Goal: Task Accomplishment & Management: Manage account settings

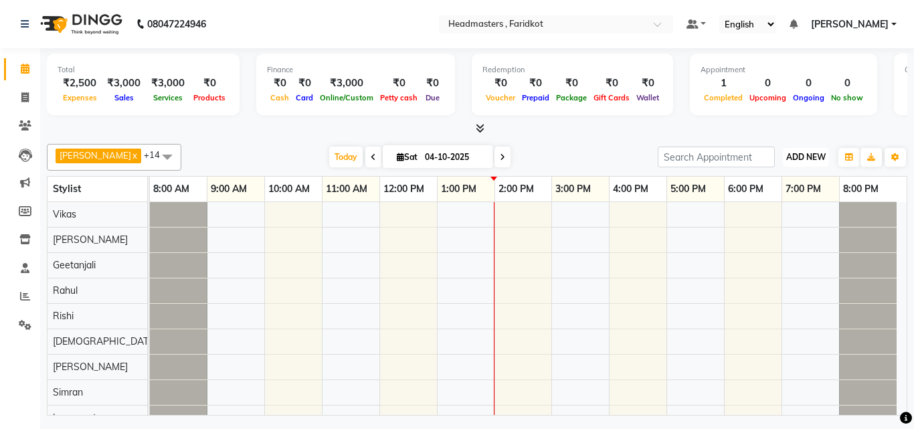
click at [800, 152] on span "ADD NEW" at bounding box center [805, 157] width 39 height 10
click at [750, 201] on link "Add Invoice" at bounding box center [776, 199] width 106 height 17
select select "service"
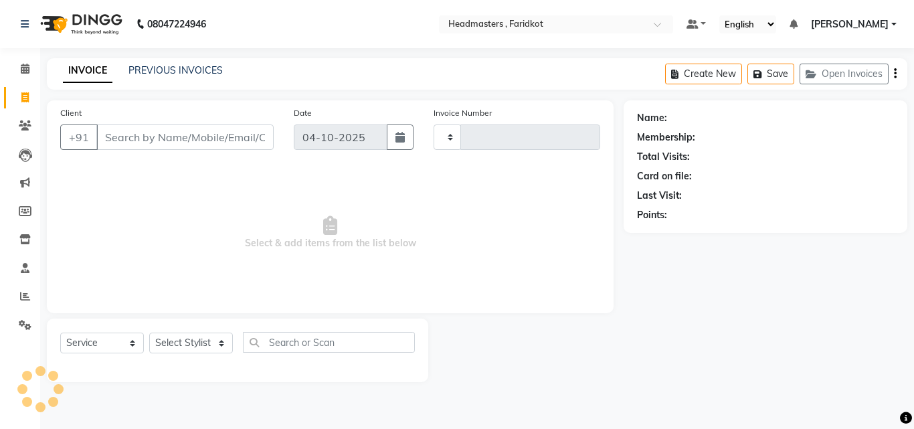
type input "1382"
select select "7919"
click at [232, 136] on input "Client" at bounding box center [184, 136] width 177 height 25
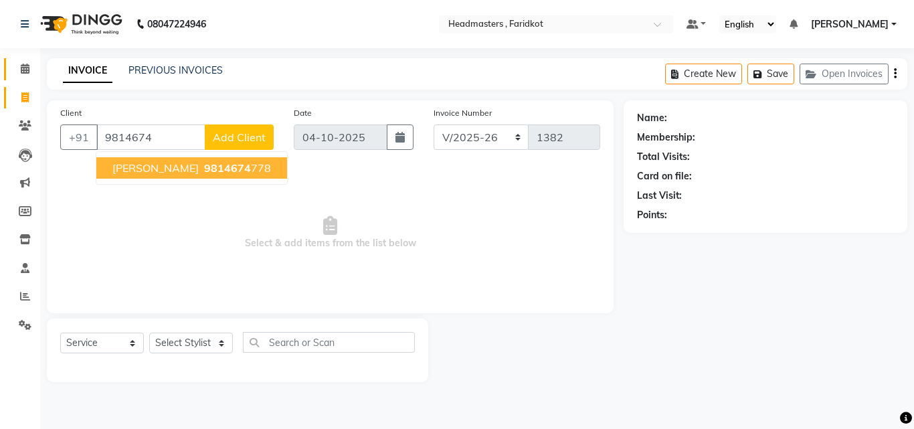
type input "9814674"
click at [13, 70] on span at bounding box center [24, 69] width 23 height 15
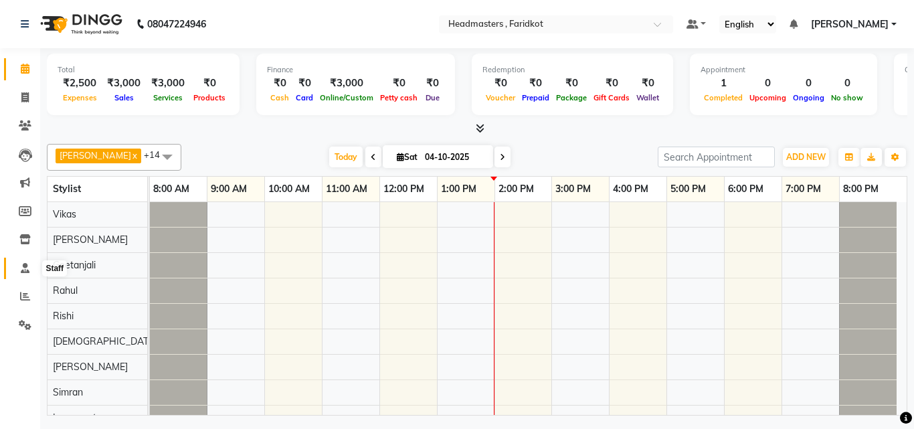
click at [22, 270] on icon at bounding box center [25, 268] width 9 height 10
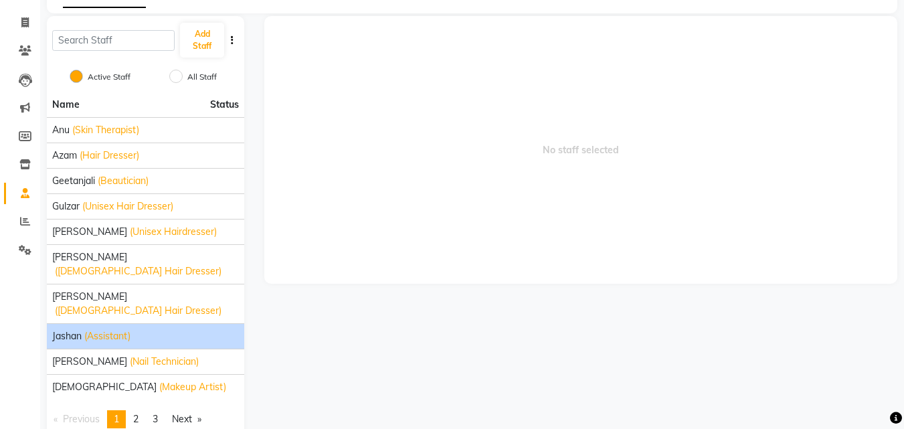
scroll to position [77, 0]
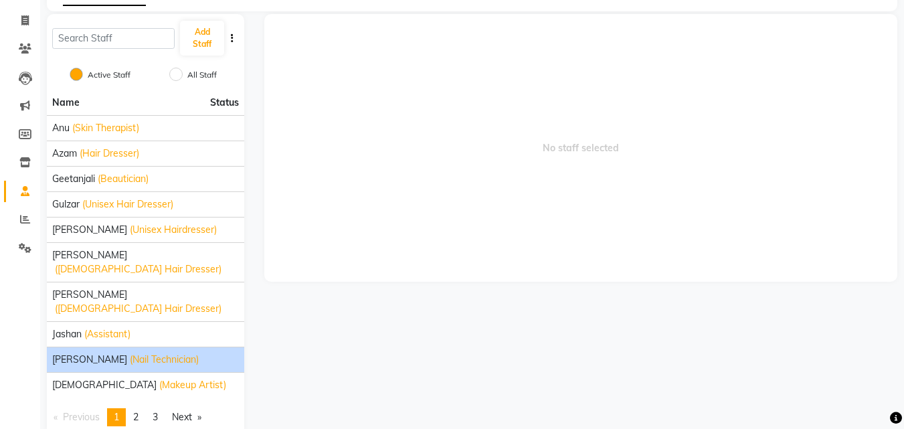
click at [169, 353] on div "[PERSON_NAME] (Nail Technician)" at bounding box center [145, 360] width 187 height 14
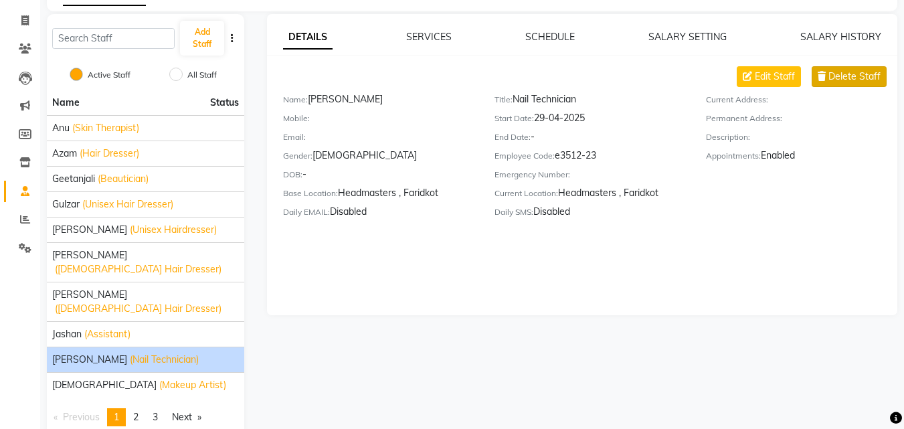
click at [851, 71] on span "Delete Staff" at bounding box center [855, 77] width 52 height 14
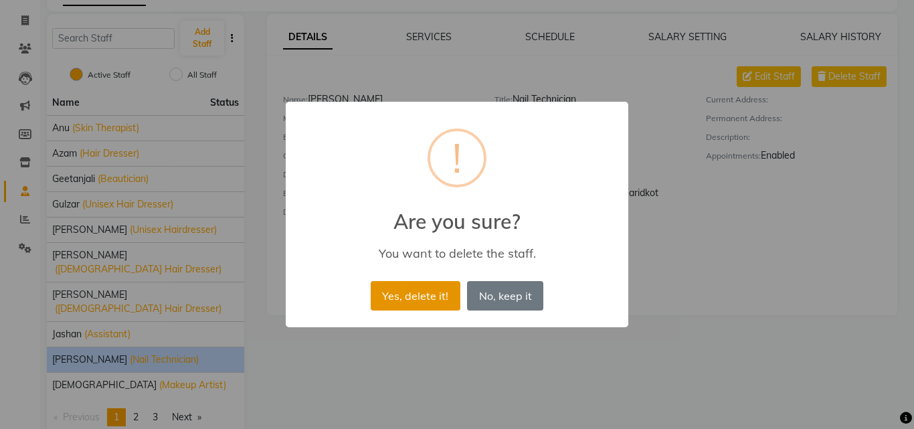
click at [395, 289] on button "Yes, delete it!" at bounding box center [416, 295] width 90 height 29
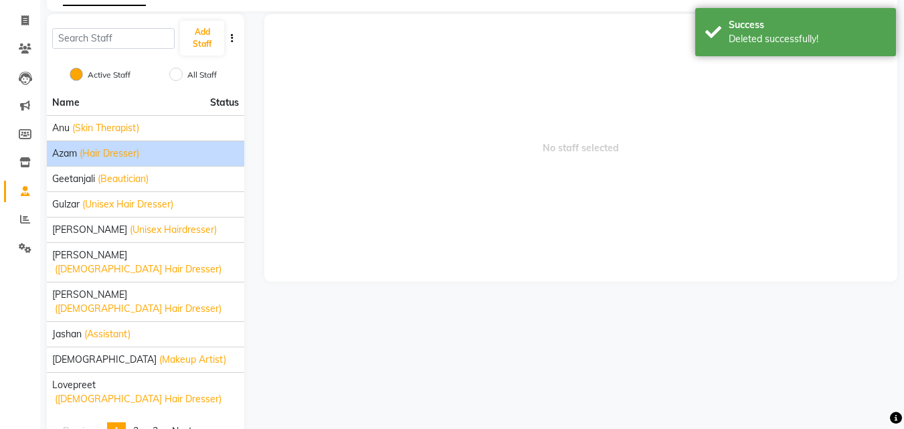
click at [139, 163] on li "Azam (Hair Dresser)" at bounding box center [145, 153] width 197 height 25
click at [117, 161] on li "Azam (Hair Dresser)" at bounding box center [145, 153] width 197 height 25
click at [158, 151] on div "Azam (Hair Dresser)" at bounding box center [145, 154] width 187 height 14
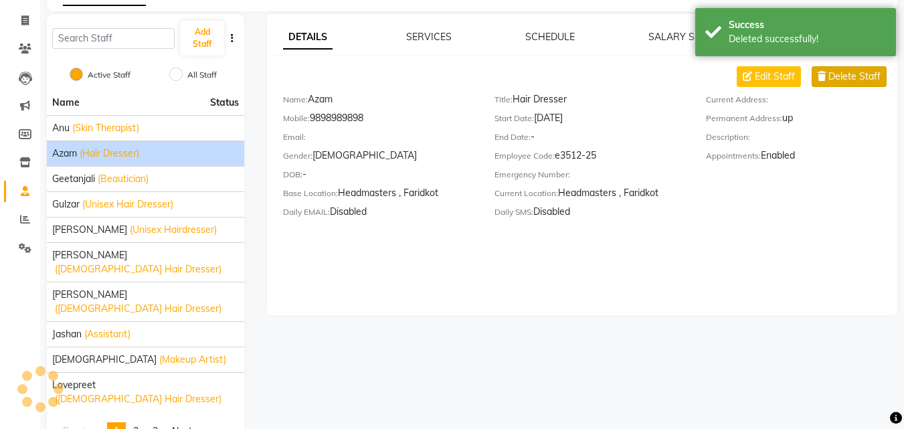
click at [848, 79] on span "Delete Staff" at bounding box center [855, 77] width 52 height 14
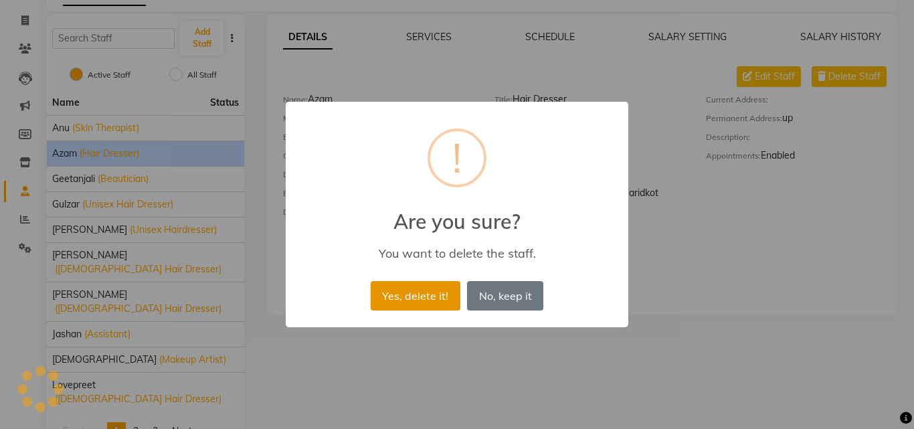
click at [416, 281] on button "Yes, delete it!" at bounding box center [416, 295] width 90 height 29
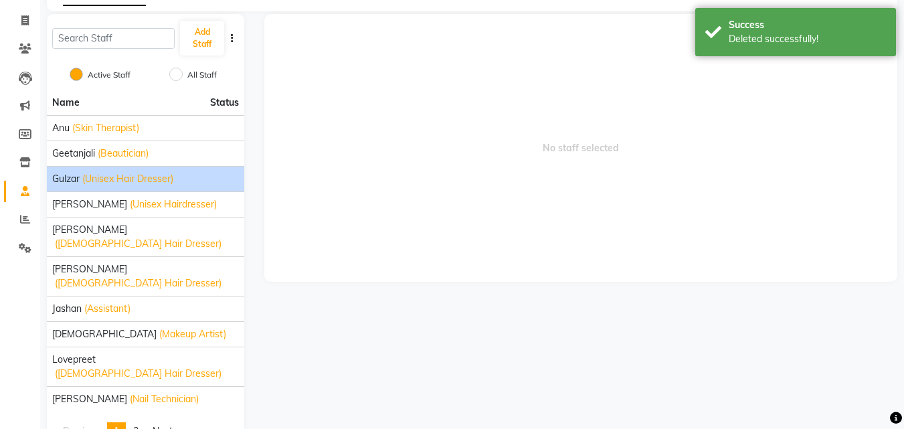
click at [122, 179] on span "(Unisex Hair Dresser)" at bounding box center [127, 179] width 91 height 14
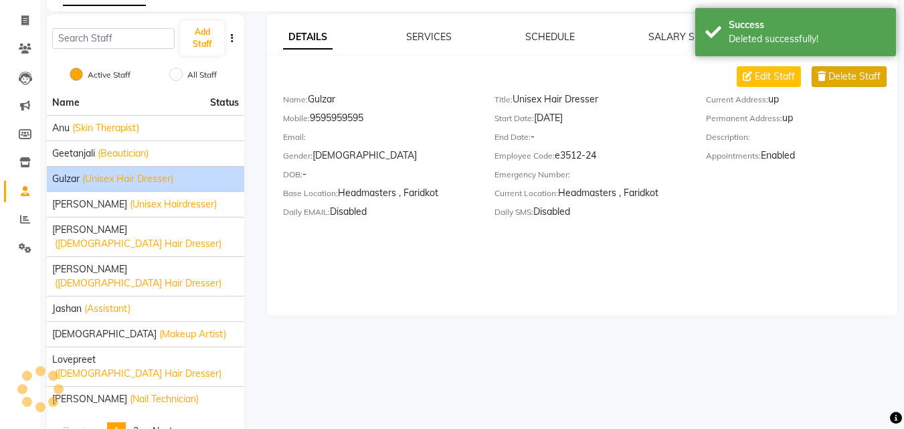
click at [869, 82] on span "Delete Staff" at bounding box center [855, 77] width 52 height 14
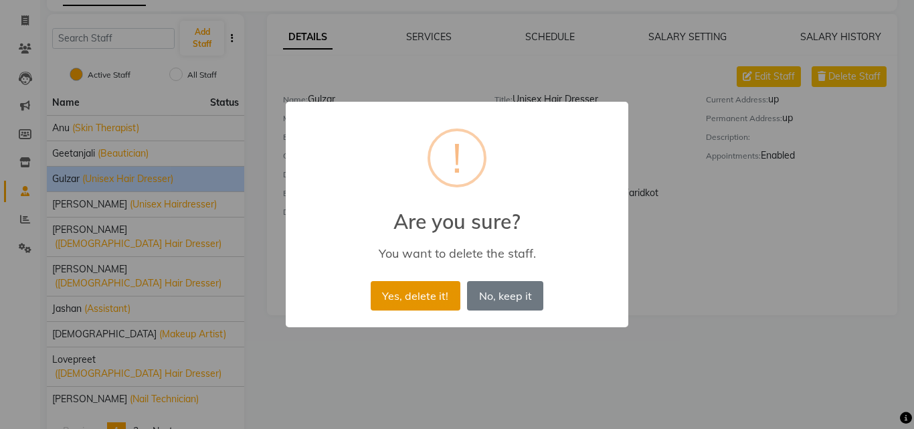
click at [381, 296] on button "Yes, delete it!" at bounding box center [416, 295] width 90 height 29
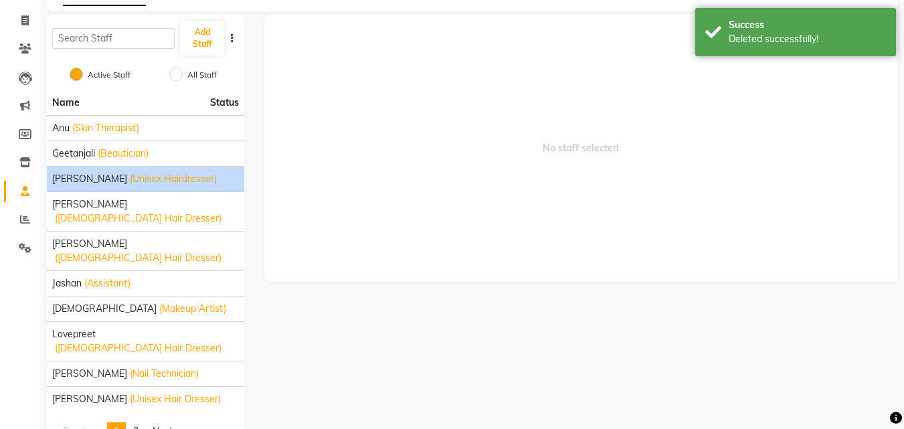
click at [135, 178] on span "(Unisex Hairdresser)" at bounding box center [173, 179] width 87 height 14
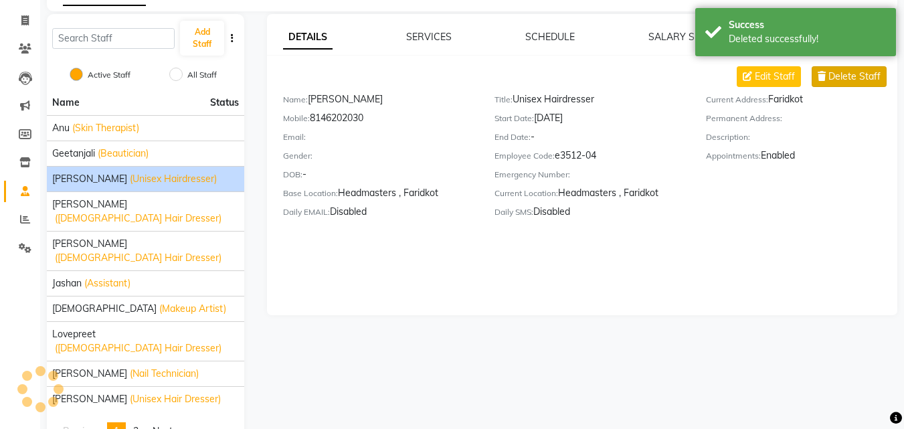
click at [861, 80] on span "Delete Staff" at bounding box center [855, 77] width 52 height 14
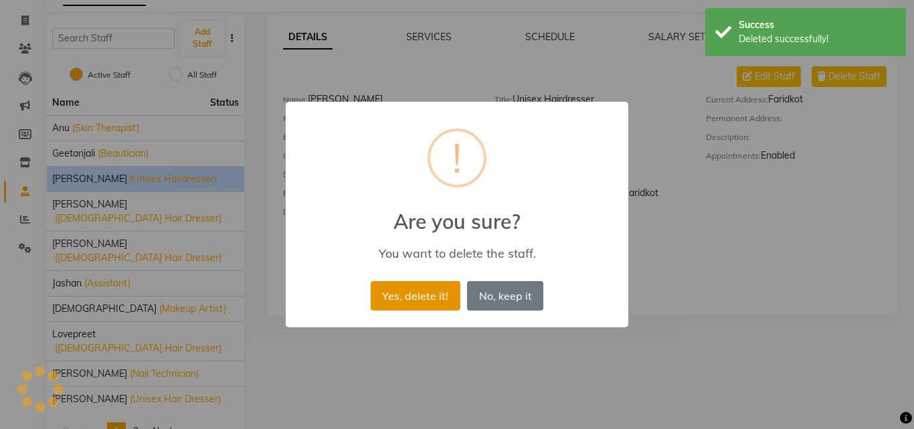
click at [435, 300] on button "Yes, delete it!" at bounding box center [416, 295] width 90 height 29
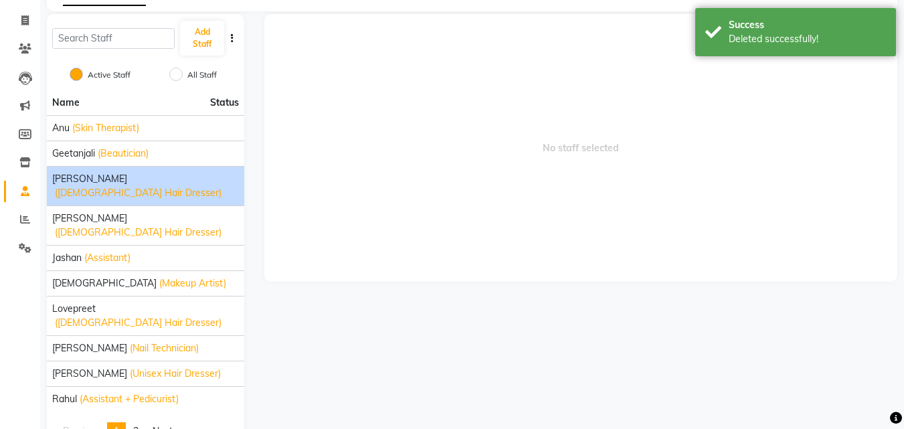
click at [116, 186] on span "([DEMOGRAPHIC_DATA] Hair Dresser)" at bounding box center [138, 193] width 167 height 14
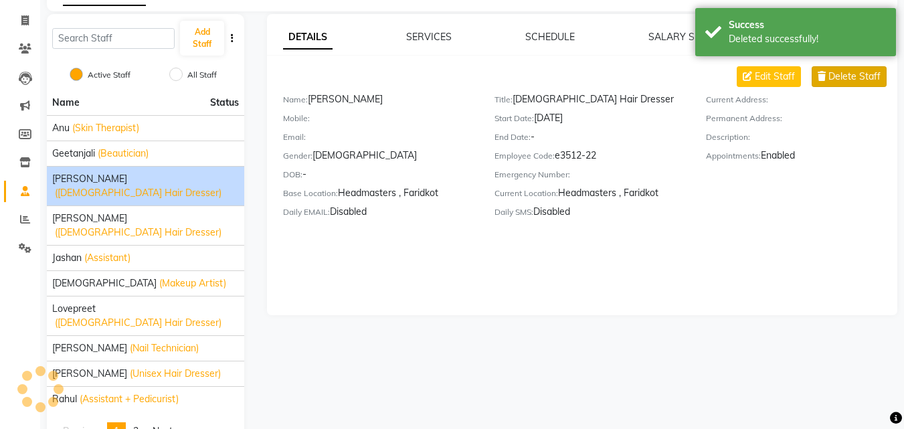
click at [827, 77] on button "Delete Staff" at bounding box center [849, 76] width 75 height 21
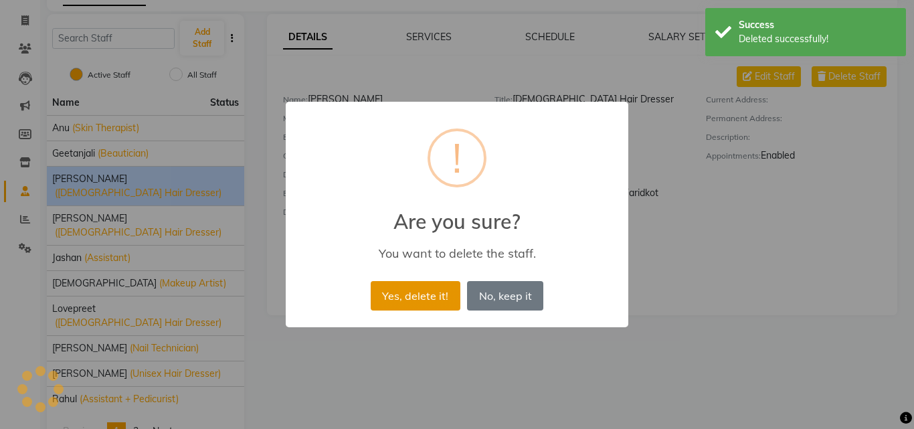
click at [426, 296] on button "Yes, delete it!" at bounding box center [416, 295] width 90 height 29
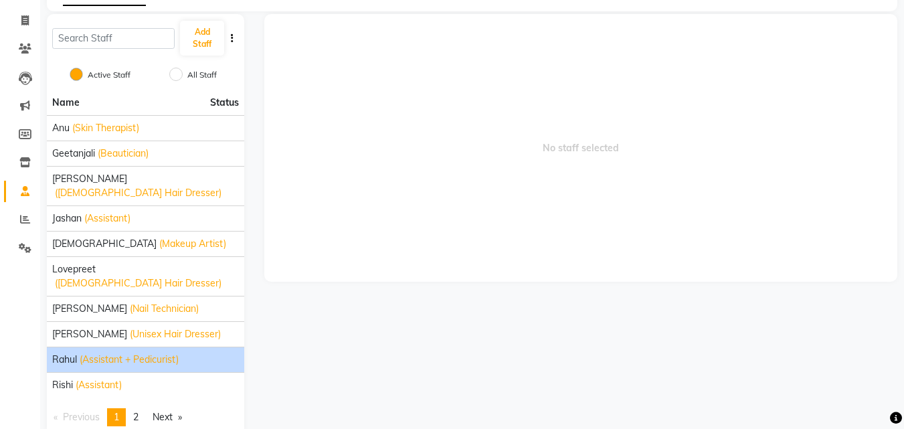
click at [162, 353] on span "(Assistant + Pedicurist)" at bounding box center [129, 360] width 99 height 14
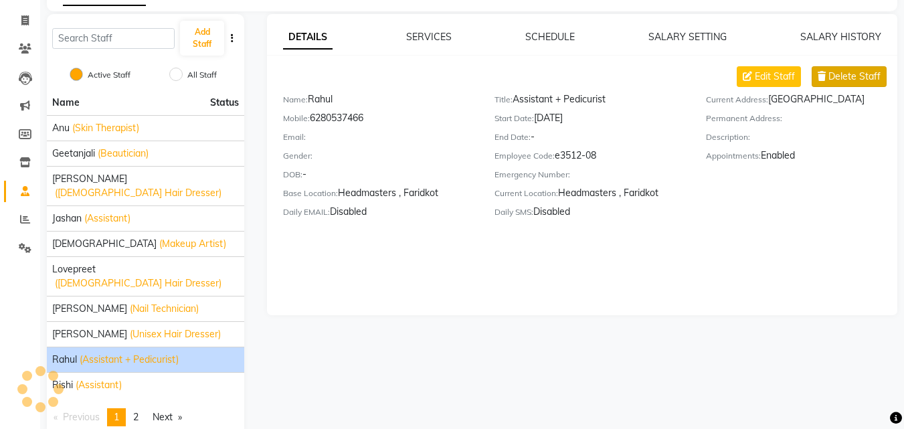
click at [853, 78] on span "Delete Staff" at bounding box center [855, 77] width 52 height 14
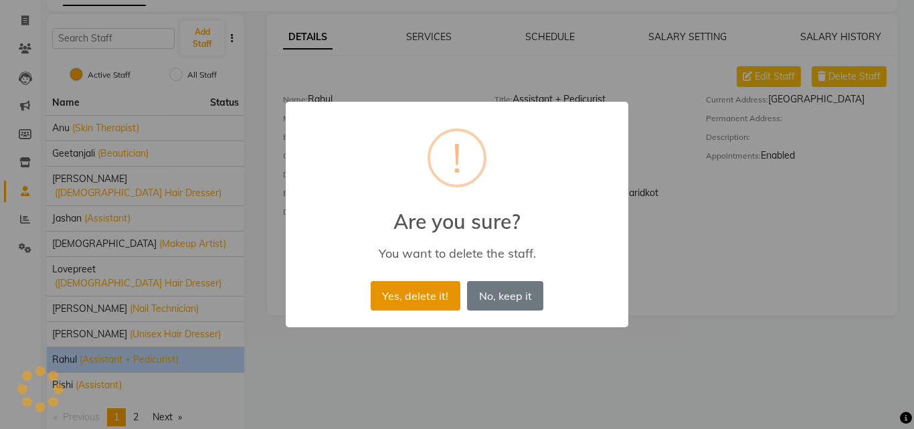
click at [429, 285] on button "Yes, delete it!" at bounding box center [416, 295] width 90 height 29
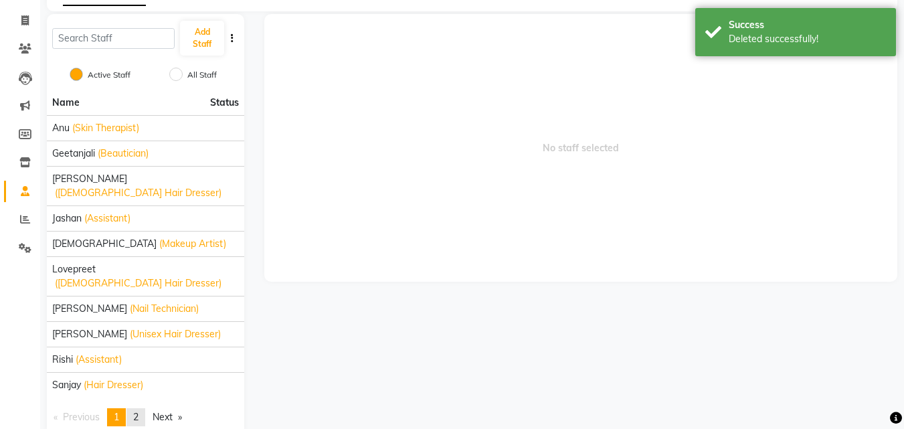
click at [135, 408] on link "page 2" at bounding box center [135, 417] width 19 height 18
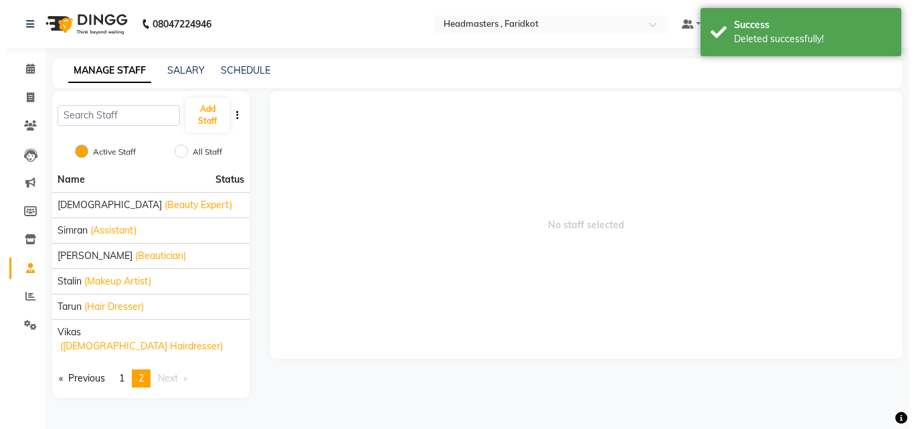
scroll to position [0, 0]
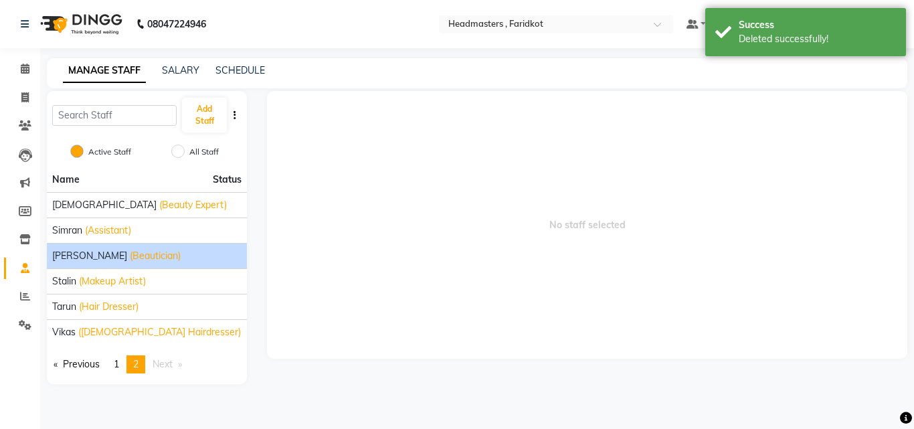
click at [171, 258] on div "[PERSON_NAME] (Beautician)" at bounding box center [146, 256] width 189 height 14
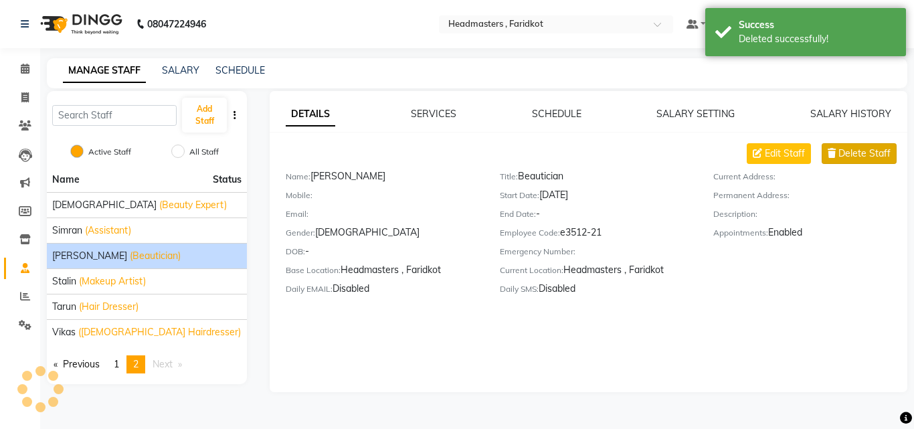
click at [876, 155] on span "Delete Staff" at bounding box center [865, 154] width 52 height 14
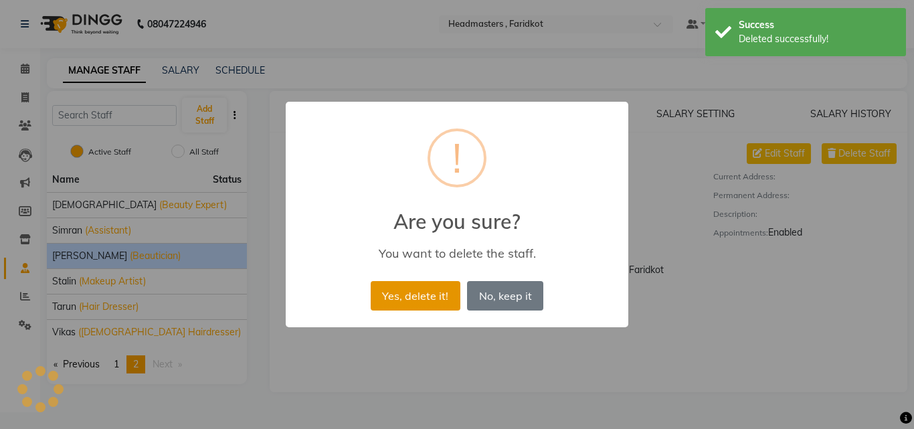
click at [404, 300] on button "Yes, delete it!" at bounding box center [416, 295] width 90 height 29
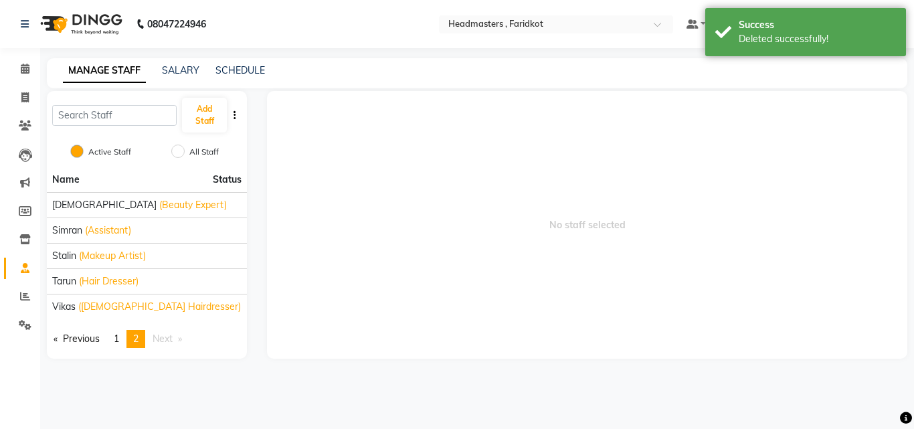
click at [205, 286] on div "tarun (Hair Dresser)" at bounding box center [146, 281] width 189 height 14
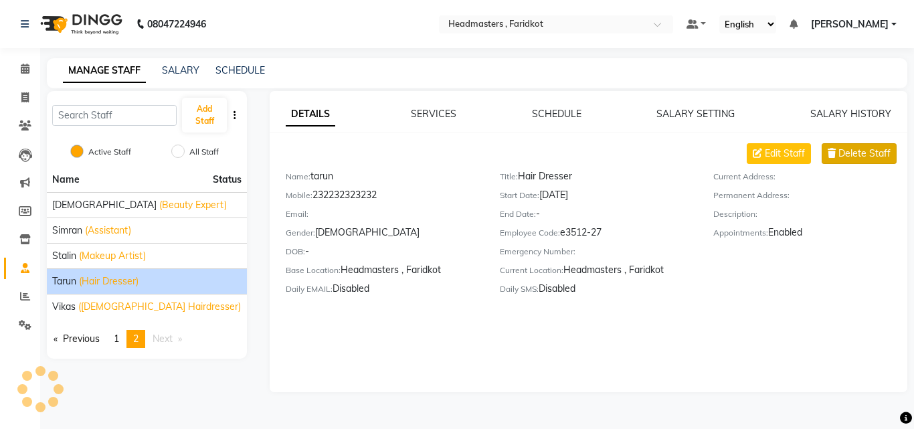
click at [849, 151] on span "Delete Staff" at bounding box center [865, 154] width 52 height 14
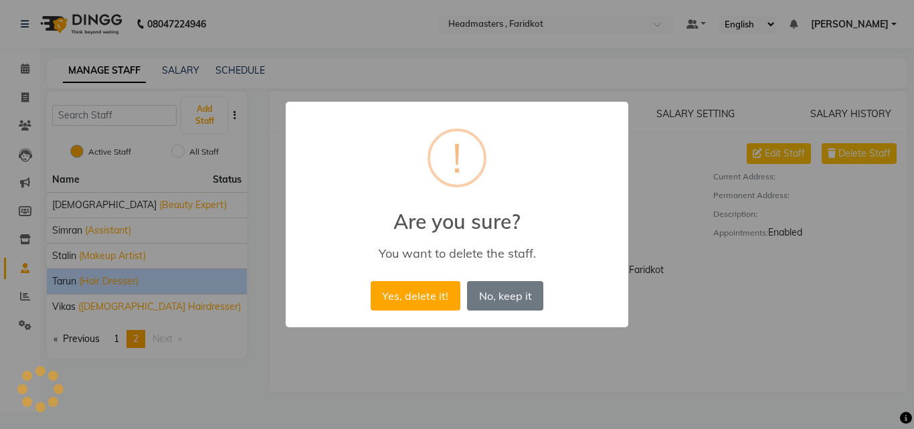
click at [432, 278] on div "Yes, delete it! No No, keep it" at bounding box center [456, 296] width 179 height 36
click at [430, 286] on button "Yes, delete it!" at bounding box center [416, 295] width 90 height 29
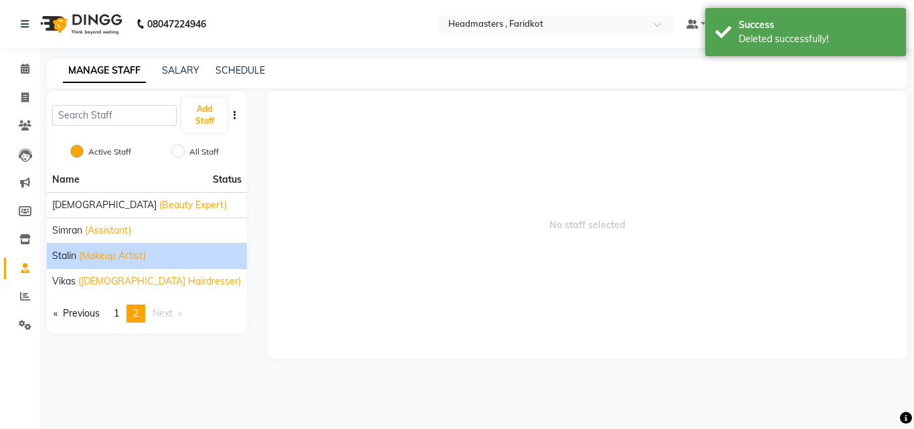
click at [66, 258] on span "Stalin" at bounding box center [64, 256] width 24 height 14
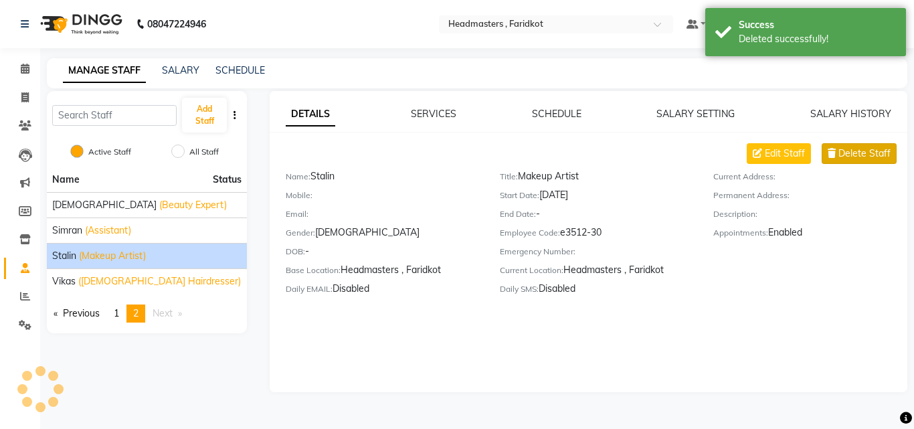
click at [847, 147] on span "Delete Staff" at bounding box center [865, 154] width 52 height 14
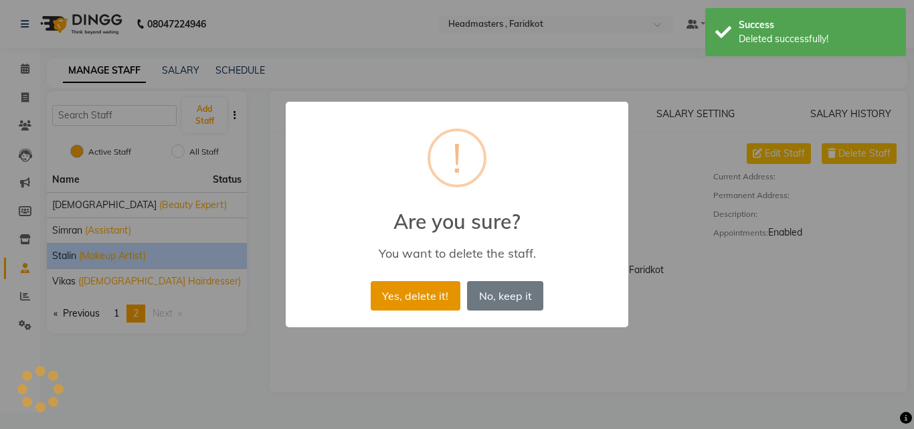
click at [446, 300] on button "Yes, delete it!" at bounding box center [416, 295] width 90 height 29
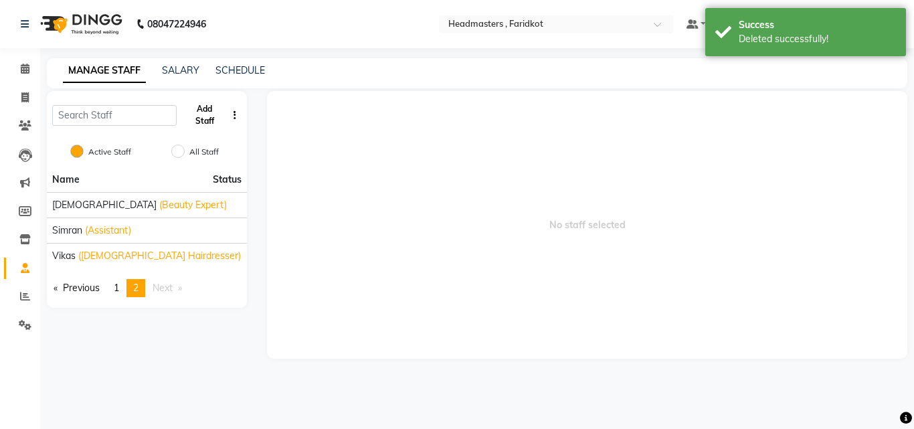
click at [211, 116] on button "Add Staff" at bounding box center [204, 115] width 45 height 35
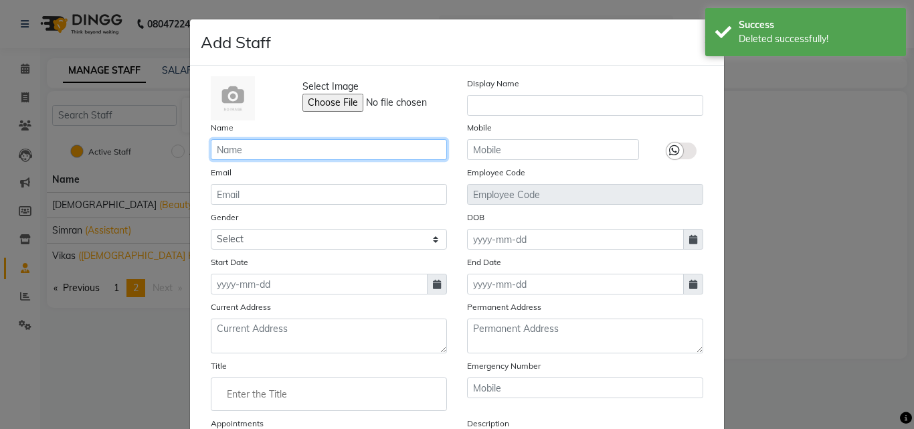
click at [282, 149] on input "text" at bounding box center [329, 149] width 236 height 21
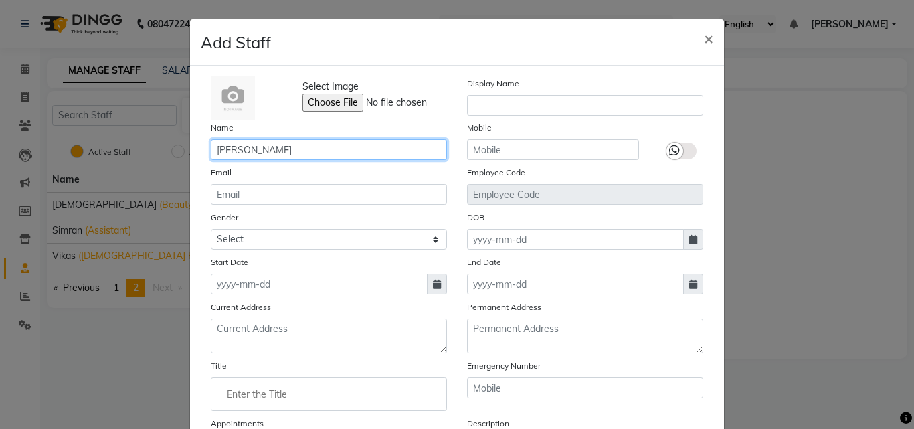
type input "[PERSON_NAME]"
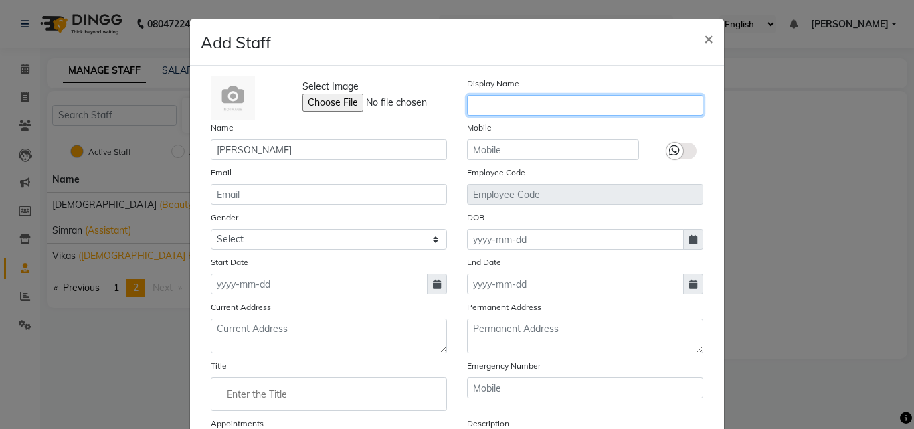
click at [624, 113] on input "text" at bounding box center [585, 105] width 236 height 21
type input "karan"
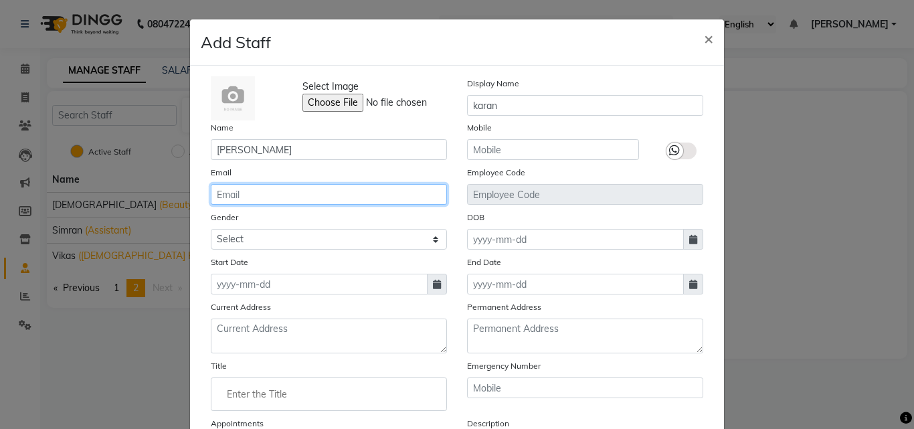
click at [365, 199] on input "email" at bounding box center [329, 194] width 236 height 21
click at [333, 199] on input "email" at bounding box center [329, 194] width 236 height 21
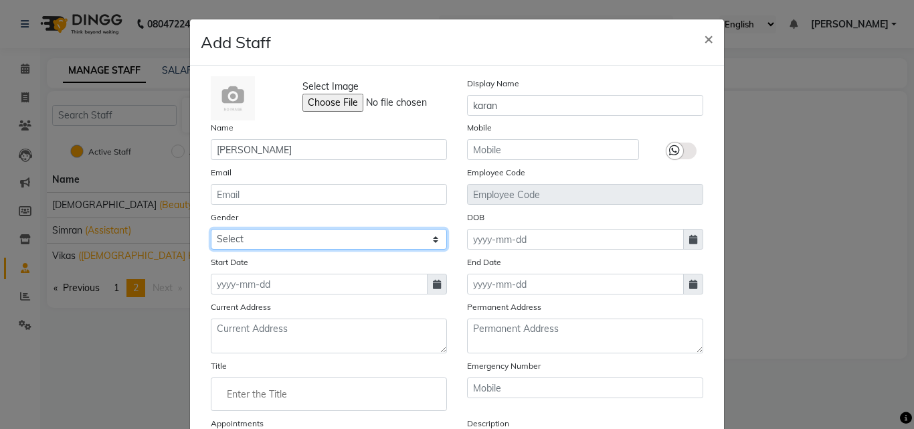
click at [385, 237] on select "Select [DEMOGRAPHIC_DATA] [DEMOGRAPHIC_DATA] Other Prefer Not To Say" at bounding box center [329, 239] width 236 height 21
select select "[DEMOGRAPHIC_DATA]"
click at [211, 229] on select "Select [DEMOGRAPHIC_DATA] [DEMOGRAPHIC_DATA] Other Prefer Not To Say" at bounding box center [329, 239] width 236 height 21
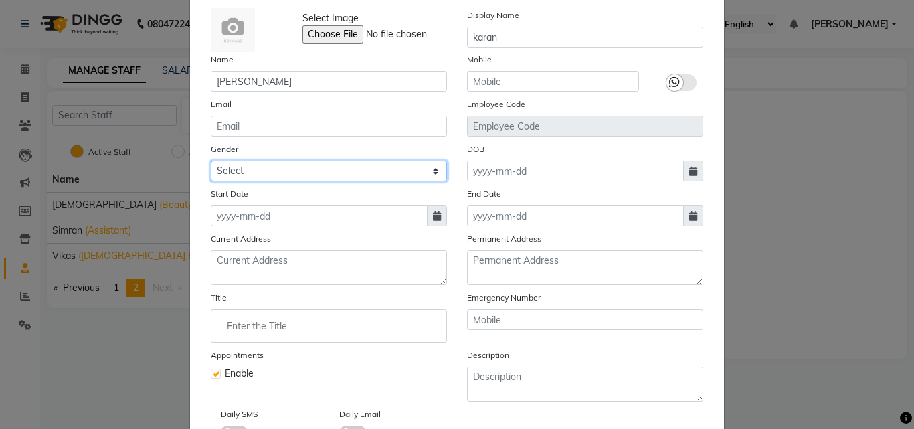
scroll to position [161, 0]
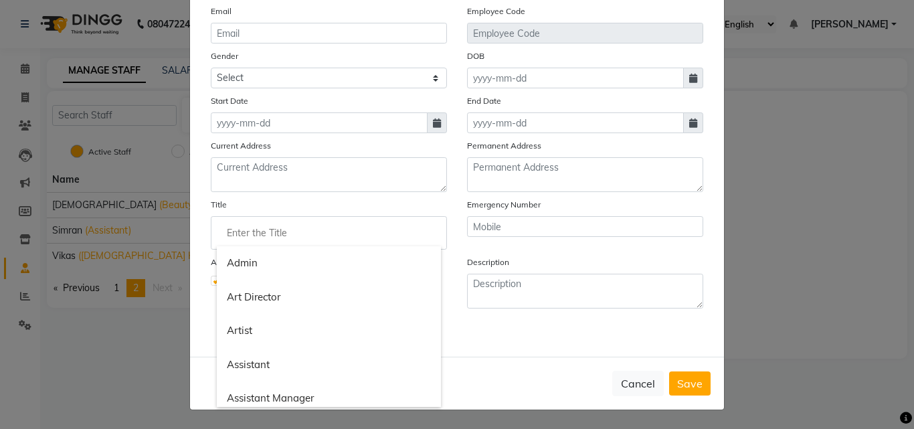
click at [317, 228] on input "Enter the Title" at bounding box center [329, 233] width 224 height 27
type input "h"
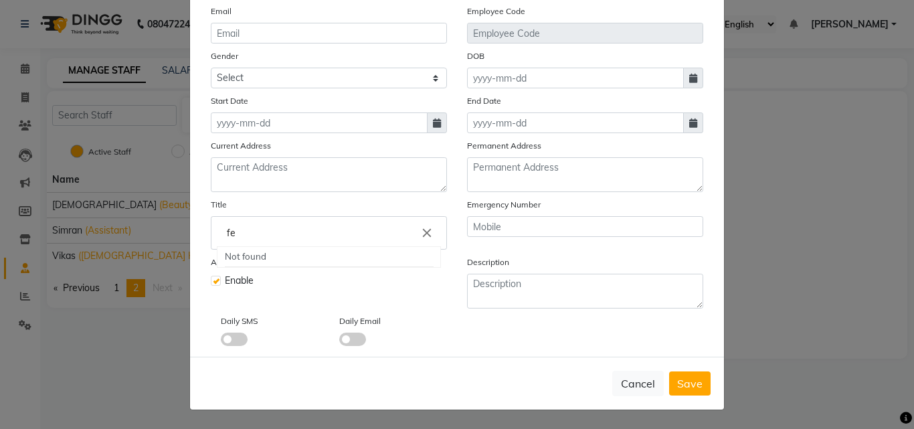
type input "f"
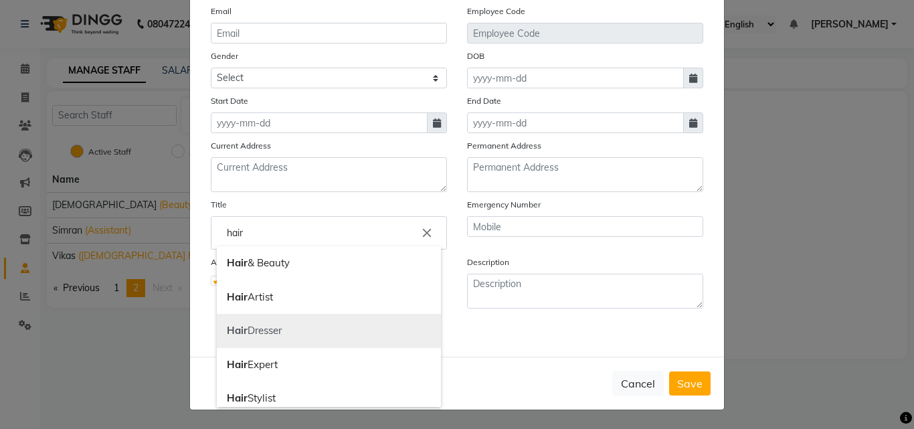
click at [246, 330] on link "Hair Dresser" at bounding box center [329, 331] width 224 height 34
type input "Hair Dresser"
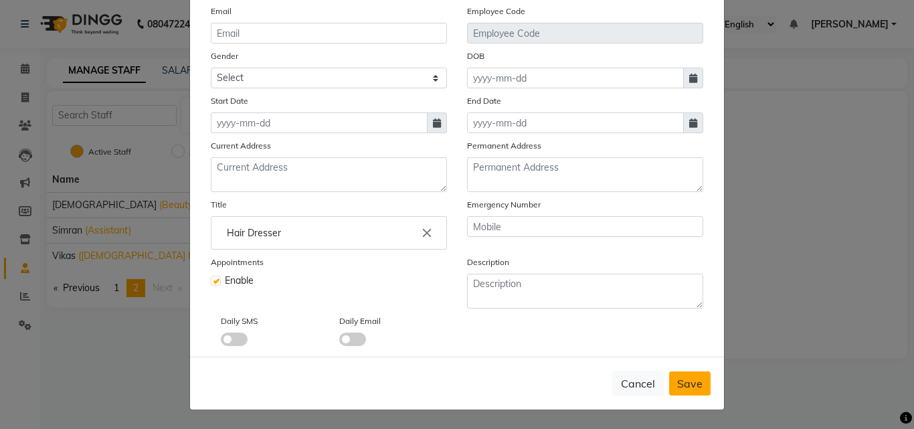
click at [681, 374] on button "Save" at bounding box center [689, 383] width 41 height 24
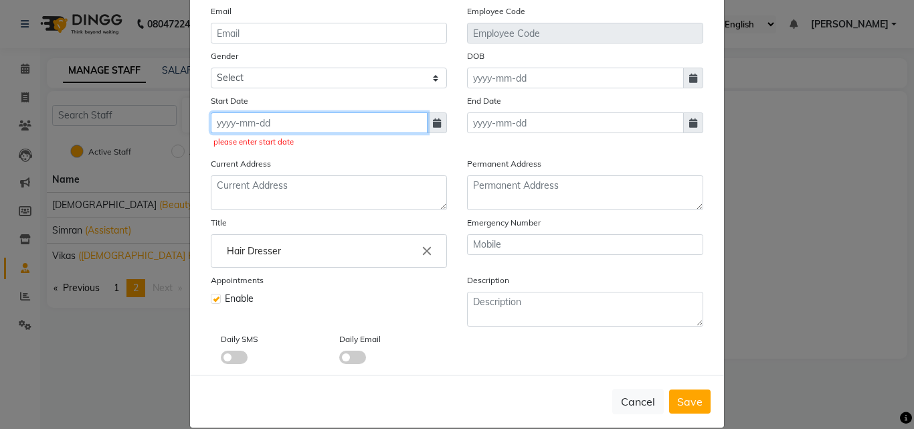
click at [289, 125] on input at bounding box center [319, 122] width 217 height 21
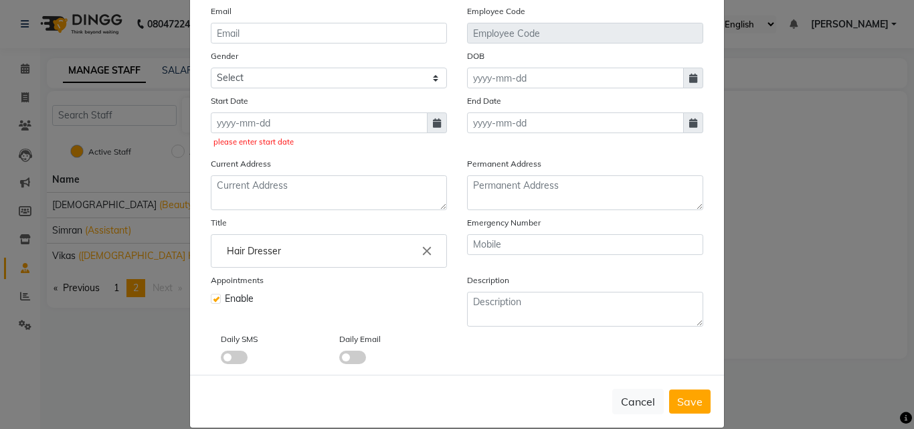
select select "10"
select select "2025"
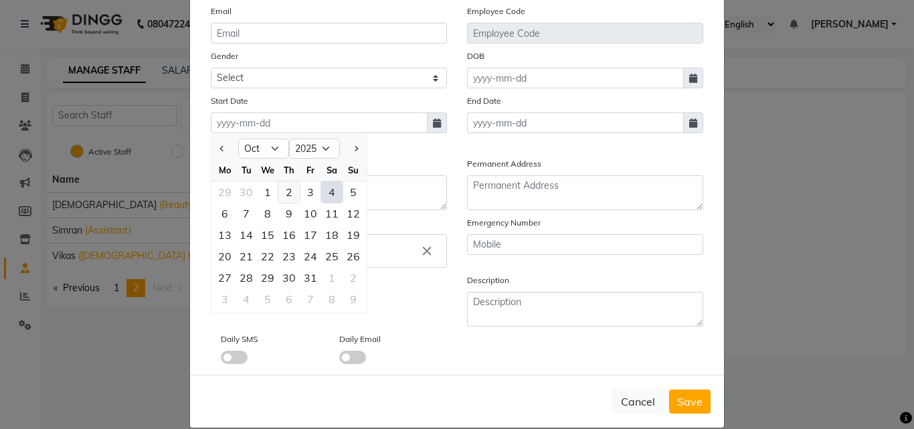
click at [288, 184] on div "2" at bounding box center [288, 191] width 21 height 21
type input "02-10-2025"
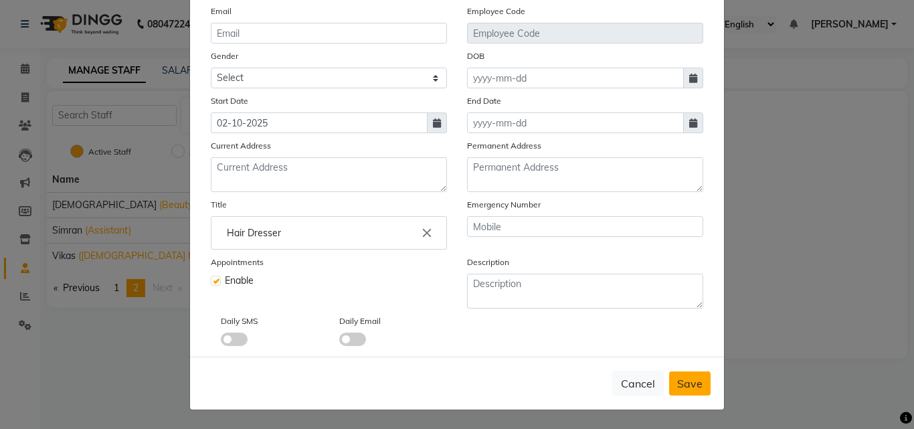
drag, startPoint x: 697, startPoint y: 378, endPoint x: 693, endPoint y: 389, distance: 11.4
click at [695, 385] on div "Cancel Save" at bounding box center [457, 383] width 534 height 53
click at [693, 389] on span "Save" at bounding box center [689, 383] width 25 height 13
select select
checkbox input "false"
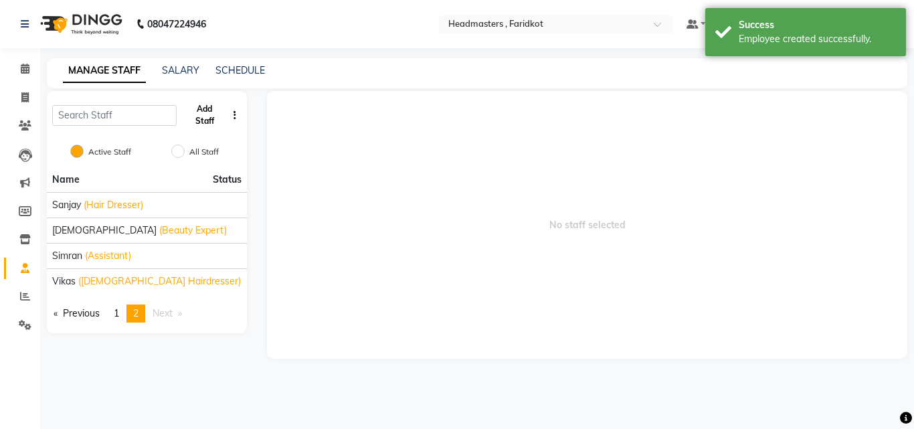
click at [213, 122] on button "Add Staff" at bounding box center [204, 115] width 45 height 35
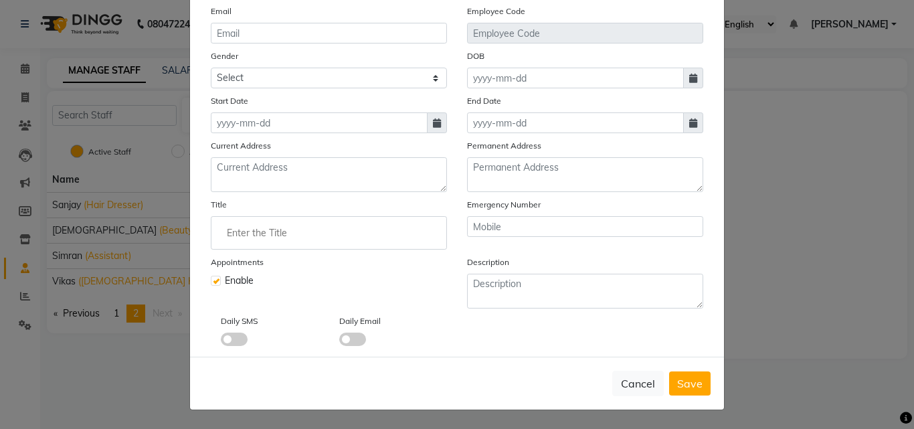
click at [625, 396] on div "Cancel Save" at bounding box center [457, 383] width 534 height 53
click at [626, 393] on button "Cancel" at bounding box center [638, 383] width 52 height 25
checkbox input "false"
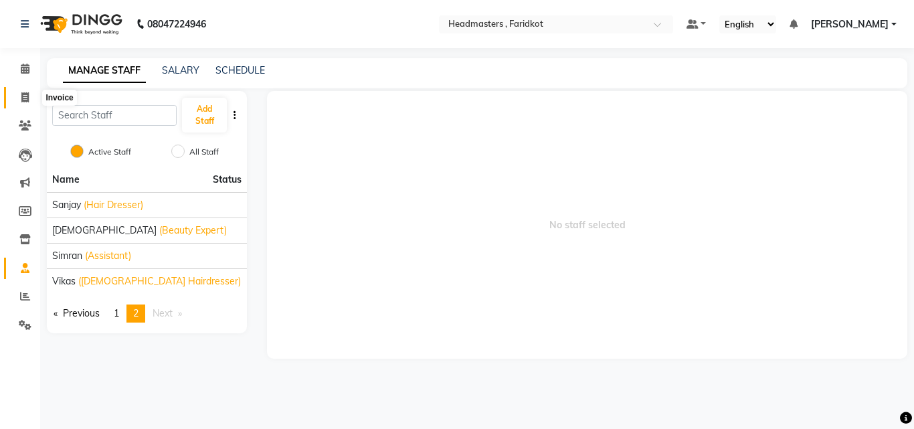
click at [30, 90] on span at bounding box center [24, 97] width 23 height 15
select select "service"
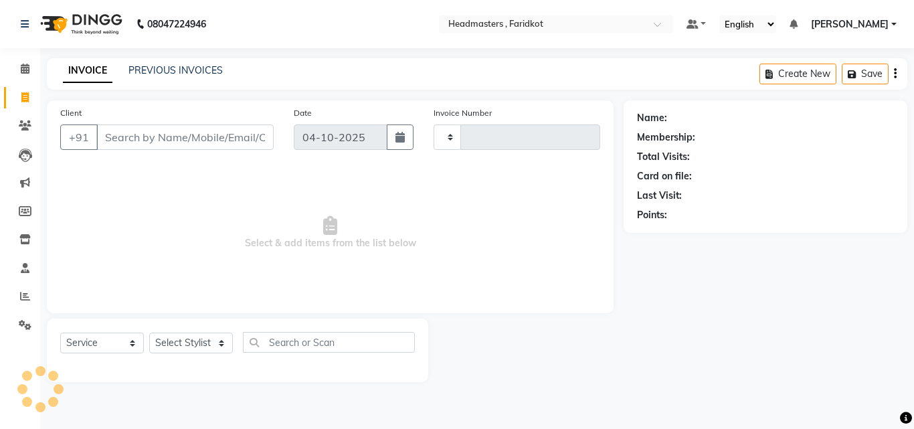
type input "1382"
select select "7919"
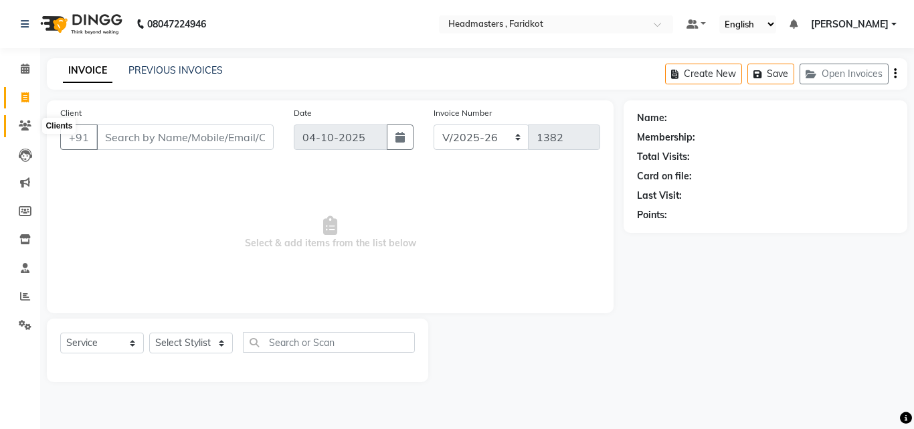
click at [17, 122] on span at bounding box center [24, 125] width 23 height 15
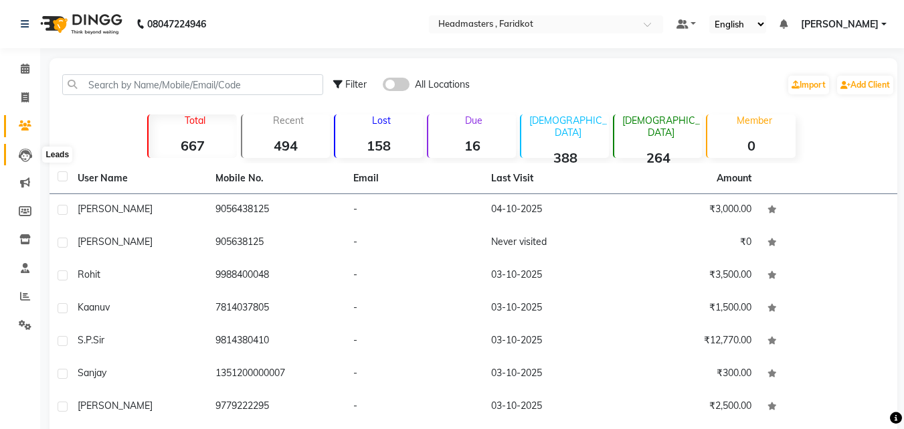
click at [17, 147] on span at bounding box center [24, 154] width 23 height 15
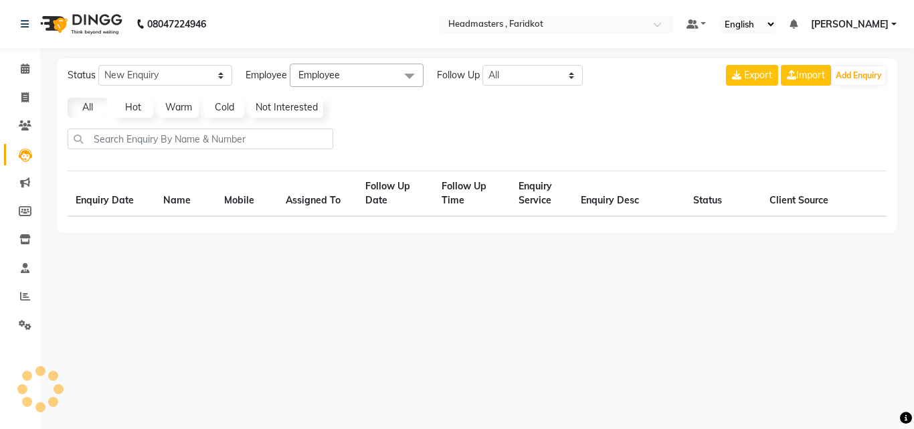
select select "10"
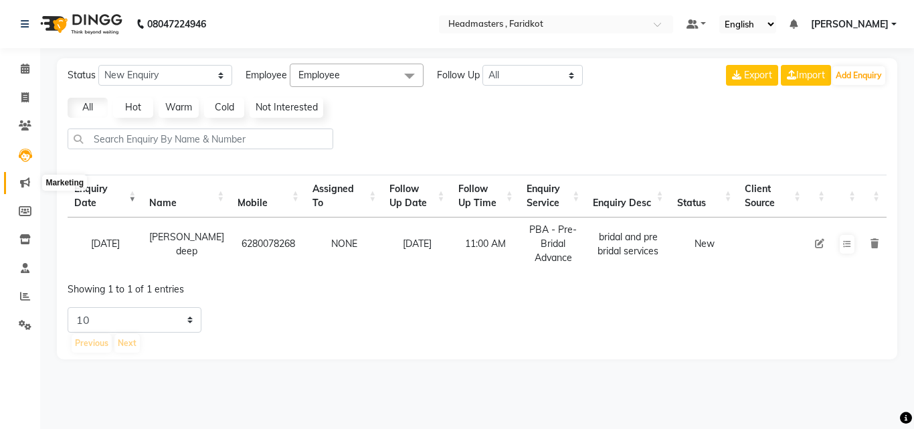
click at [27, 181] on icon at bounding box center [25, 182] width 10 height 10
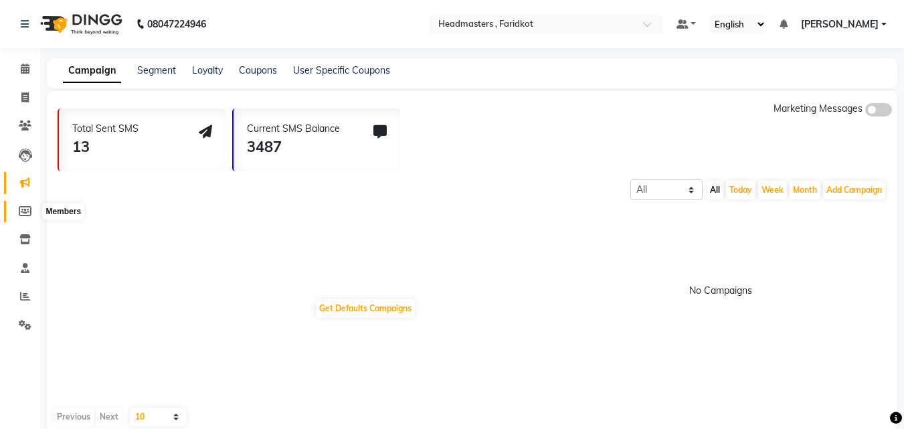
click at [22, 204] on span at bounding box center [24, 211] width 23 height 15
select select
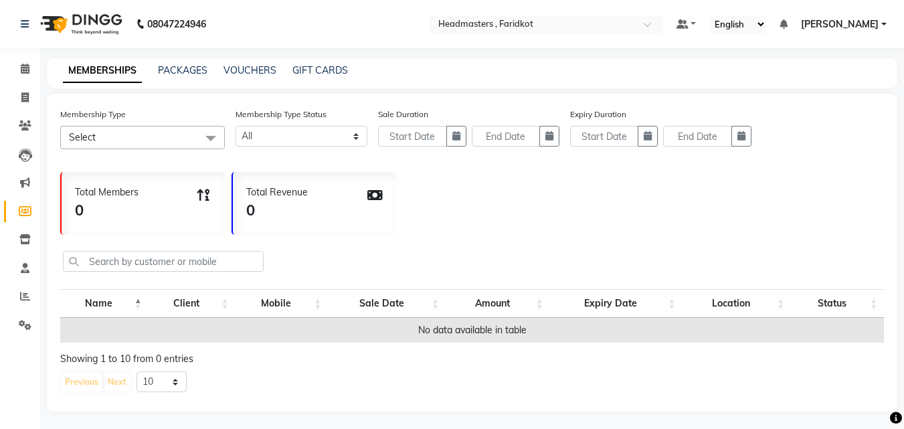
click at [80, 31] on img at bounding box center [80, 23] width 92 height 37
